Goal: Information Seeking & Learning: Learn about a topic

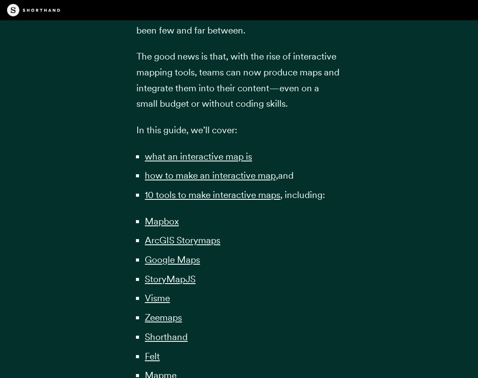
scroll to position [556, 0]
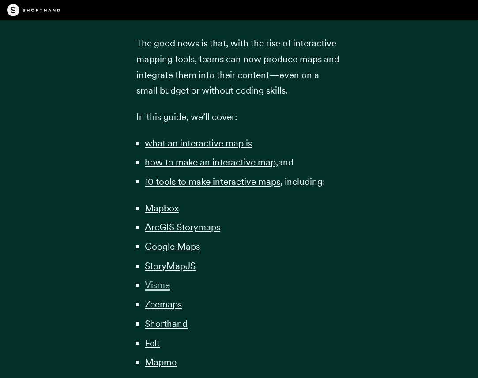
click at [157, 279] on span "Visme" at bounding box center [157, 284] width 25 height 11
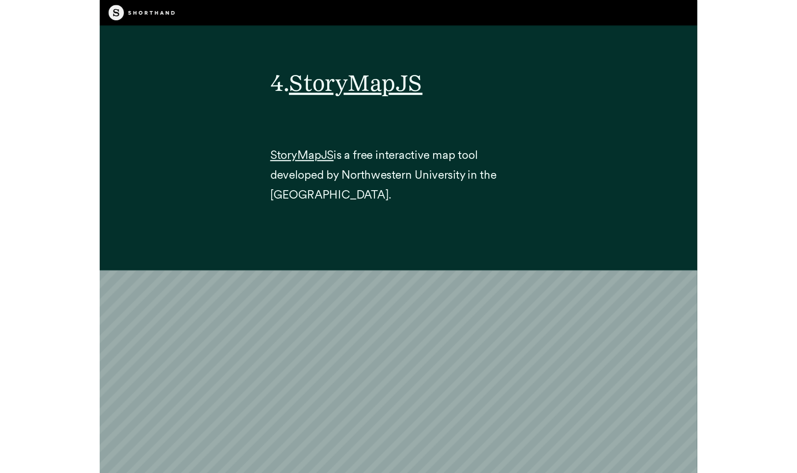
scroll to position [9722, 0]
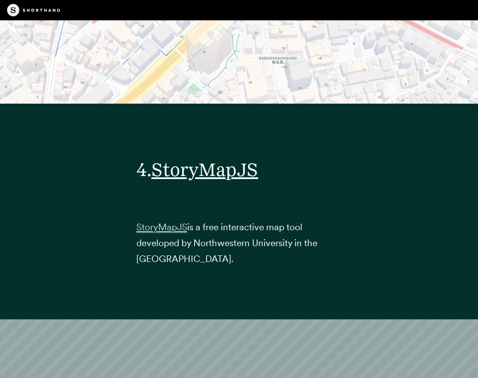
click at [168, 221] on span "StoryMapJS" at bounding box center [161, 226] width 51 height 11
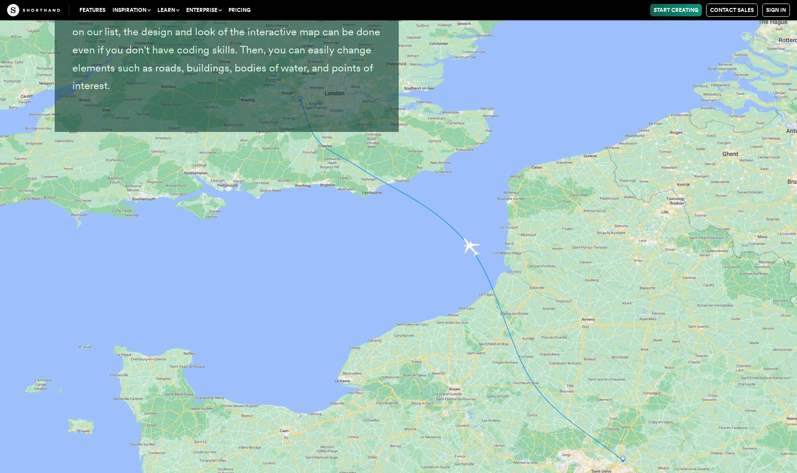
scroll to position [9382, 0]
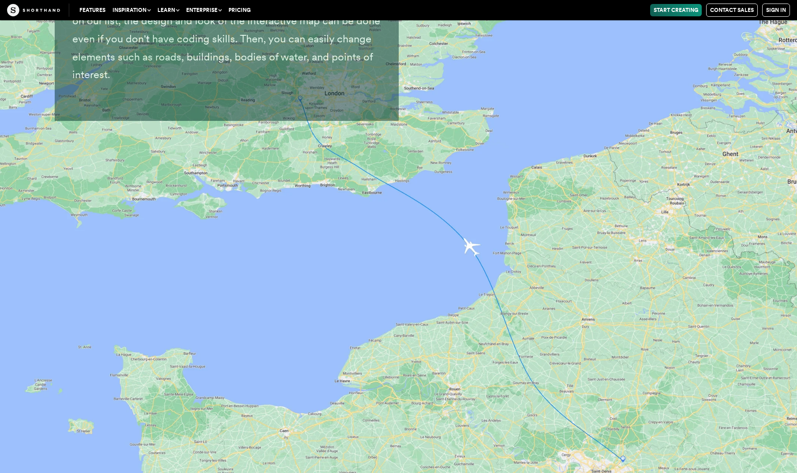
click at [125, 10] on button "Inspiration" at bounding box center [131, 10] width 45 height 12
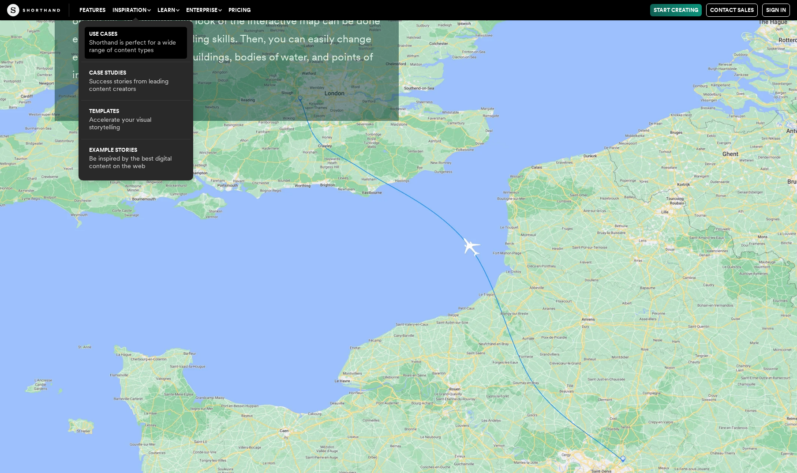
click at [133, 49] on p "Shorthand is perfect for a wide range of content types" at bounding box center [135, 46] width 93 height 15
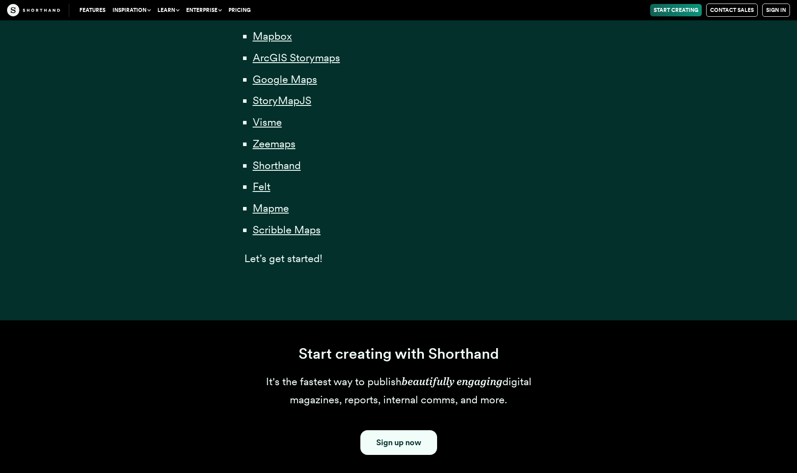
scroll to position [748, 0]
click at [269, 223] on span "Scribble Maps" at bounding box center [287, 229] width 68 height 13
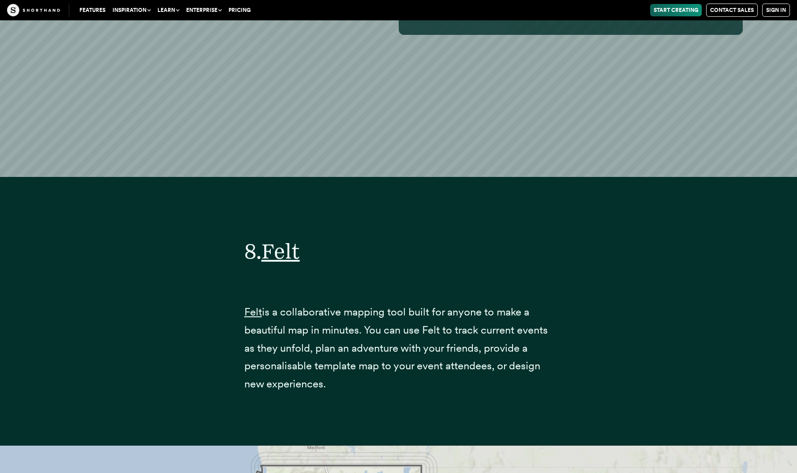
scroll to position [19213, 0]
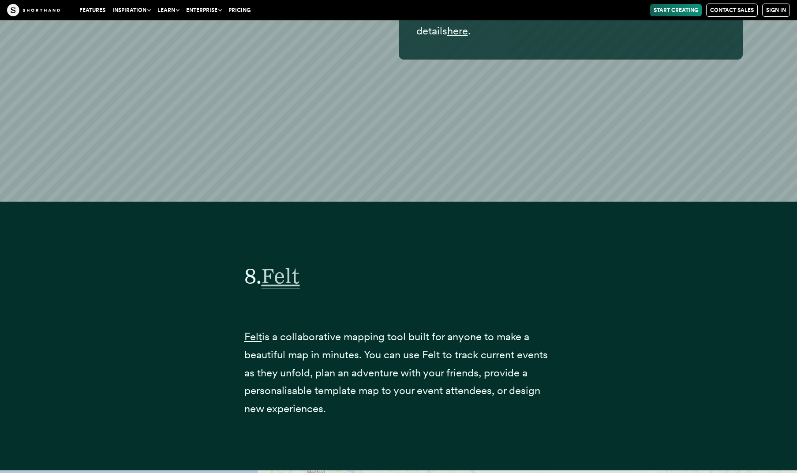
click at [282, 263] on span "Felt" at bounding box center [281, 276] width 38 height 26
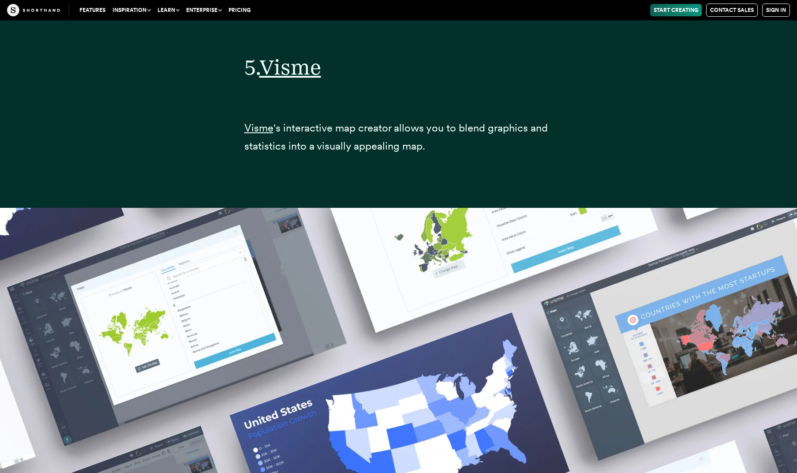
scroll to position [13267, 0]
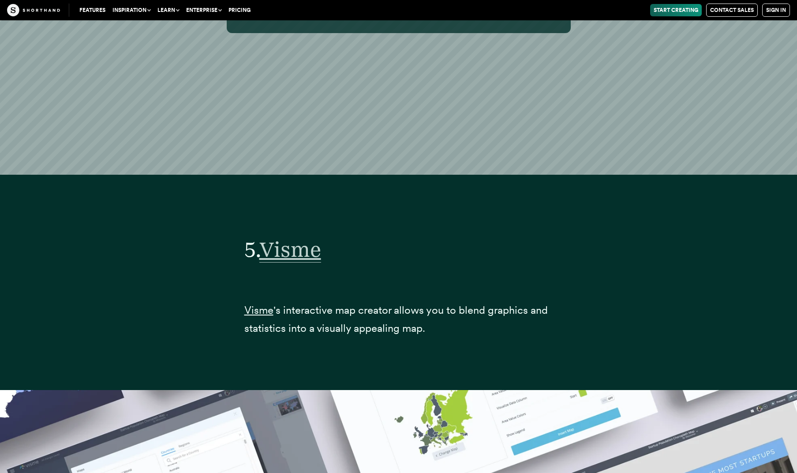
click at [287, 236] on span "Visme" at bounding box center [290, 249] width 62 height 26
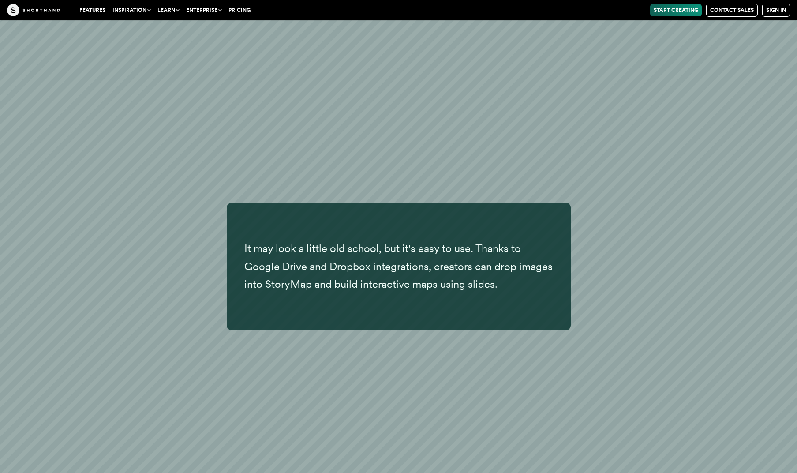
scroll to position [11340, 0]
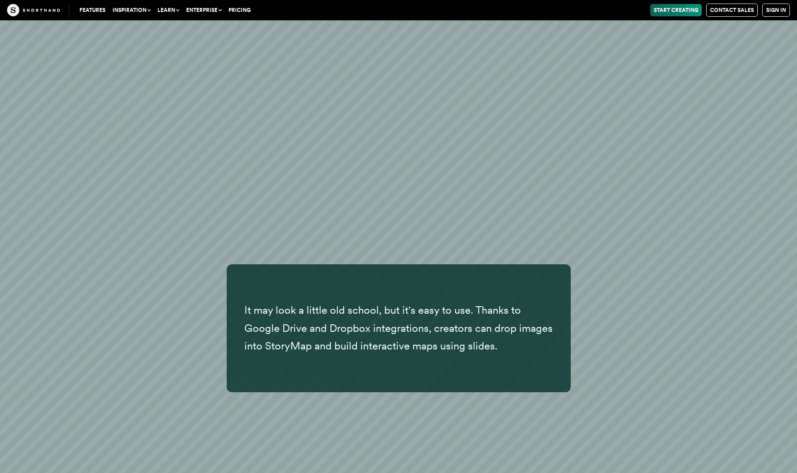
click at [140, 9] on button "Inspiration" at bounding box center [131, 10] width 45 height 12
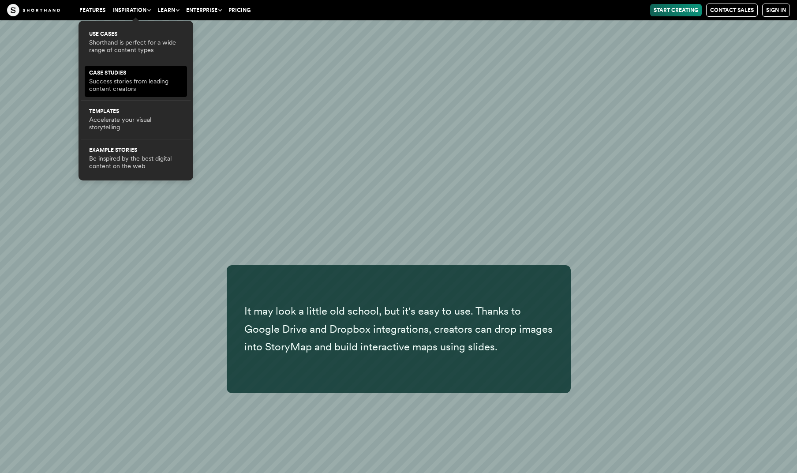
scroll to position [11339, 0]
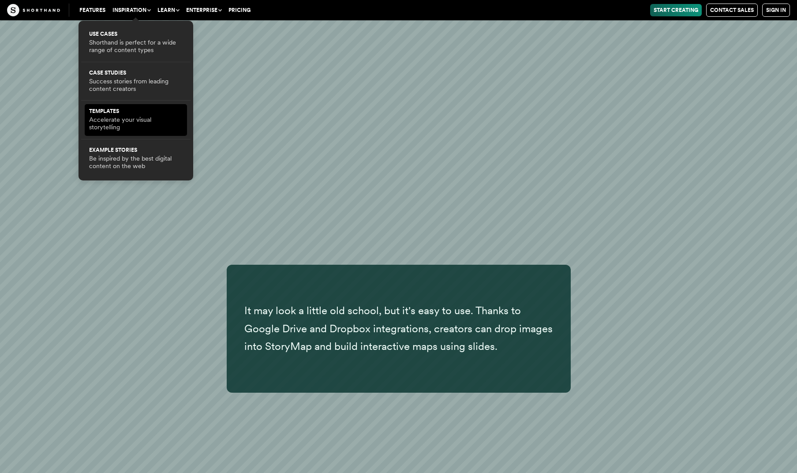
click at [126, 123] on p "Accelerate your visual storytelling" at bounding box center [135, 123] width 93 height 15
